Goal: Task Accomplishment & Management: Manage account settings

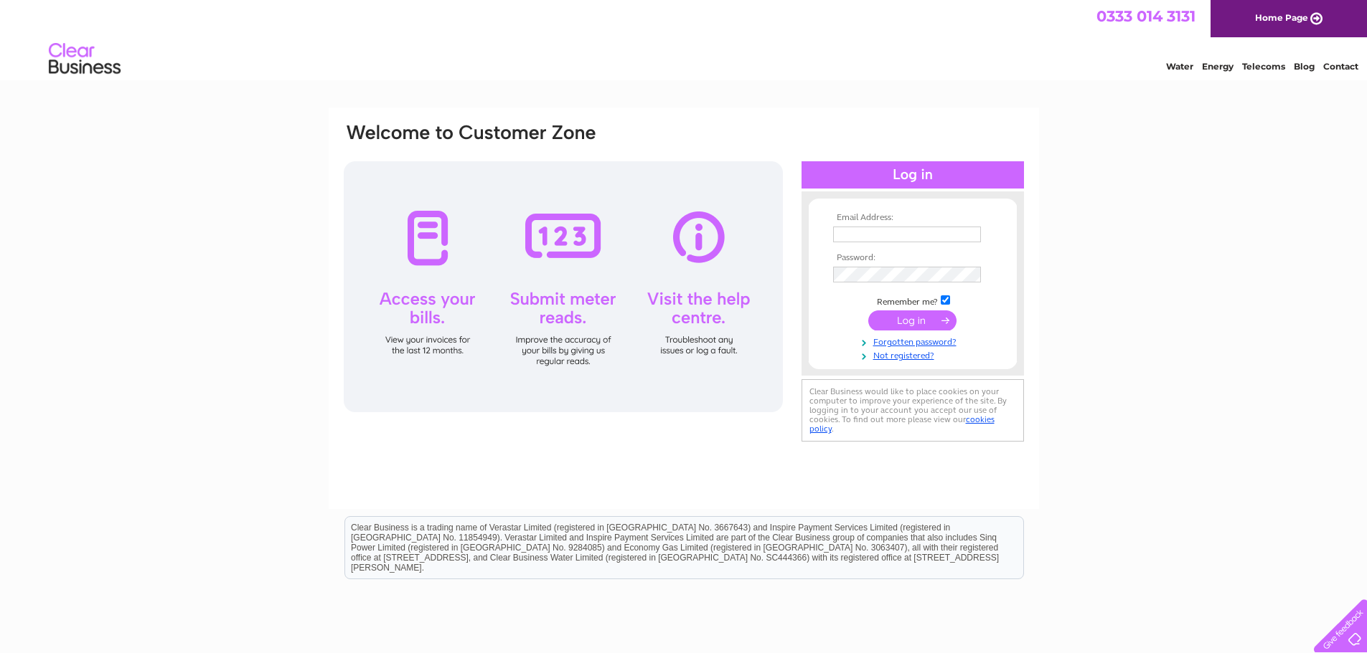
click at [849, 234] on input "text" at bounding box center [907, 235] width 148 height 16
type input "sales@peterdrummond.com"
click at [917, 322] on input "submit" at bounding box center [912, 321] width 88 height 20
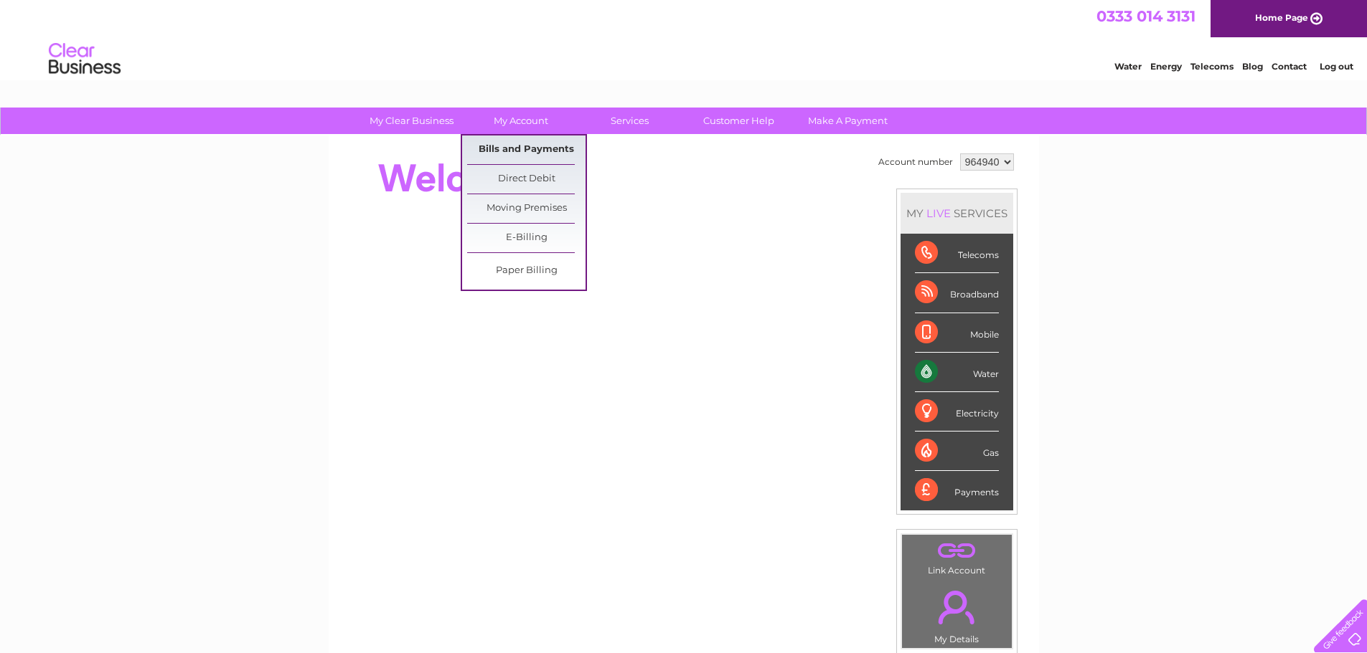
click at [510, 146] on link "Bills and Payments" at bounding box center [526, 150] width 118 height 29
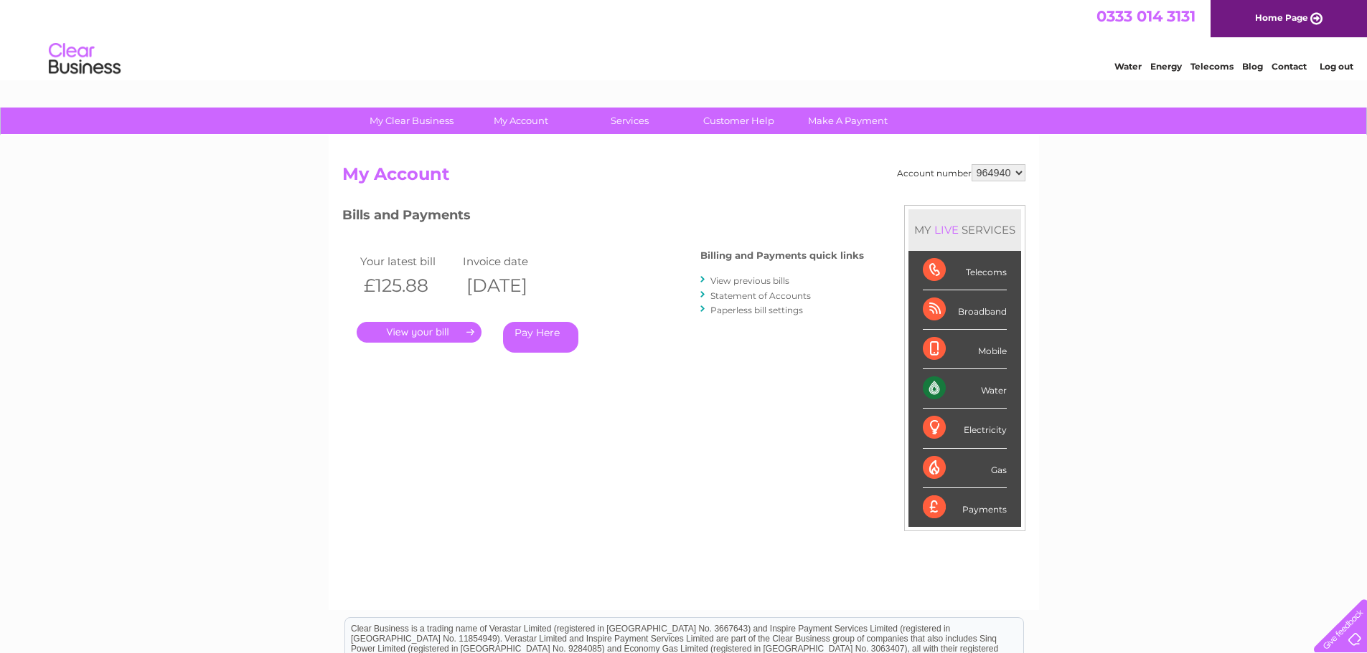
click at [433, 339] on link "." at bounding box center [419, 332] width 125 height 21
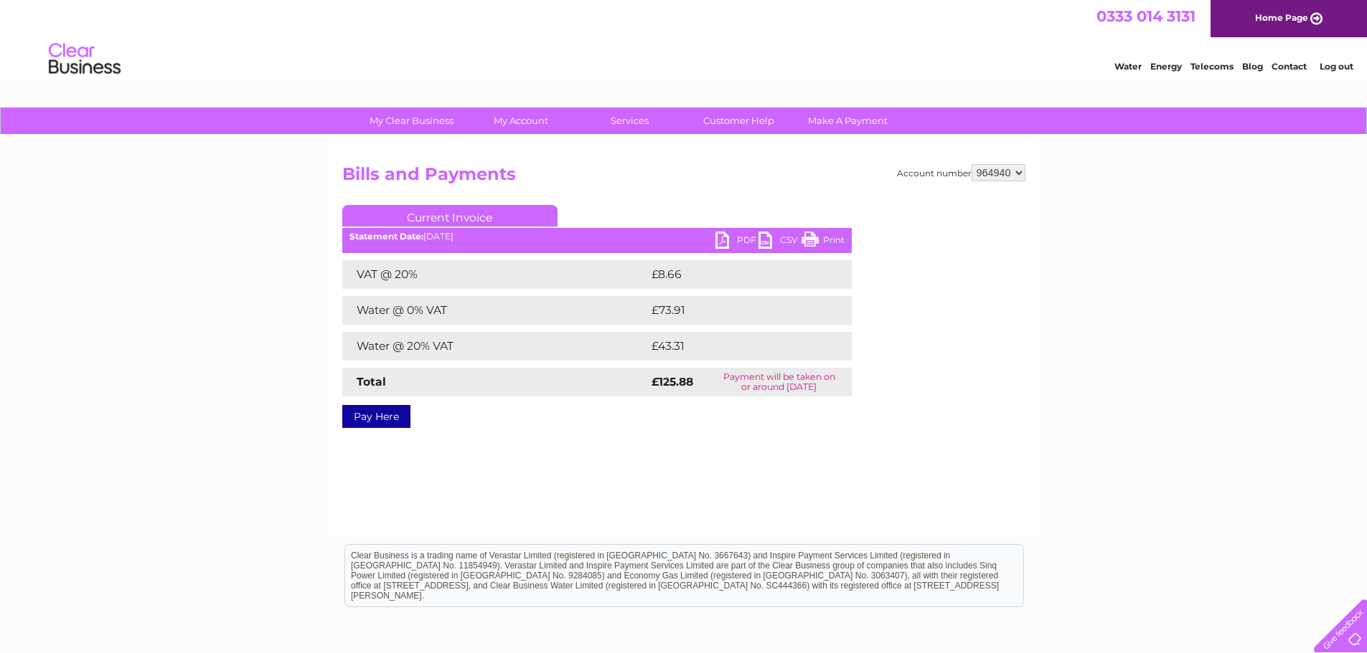
click at [727, 243] on link "PDF" at bounding box center [736, 242] width 43 height 21
click at [1336, 62] on link "Log out" at bounding box center [1336, 66] width 34 height 11
